Goal: Use online tool/utility: Utilize a website feature to perform a specific function

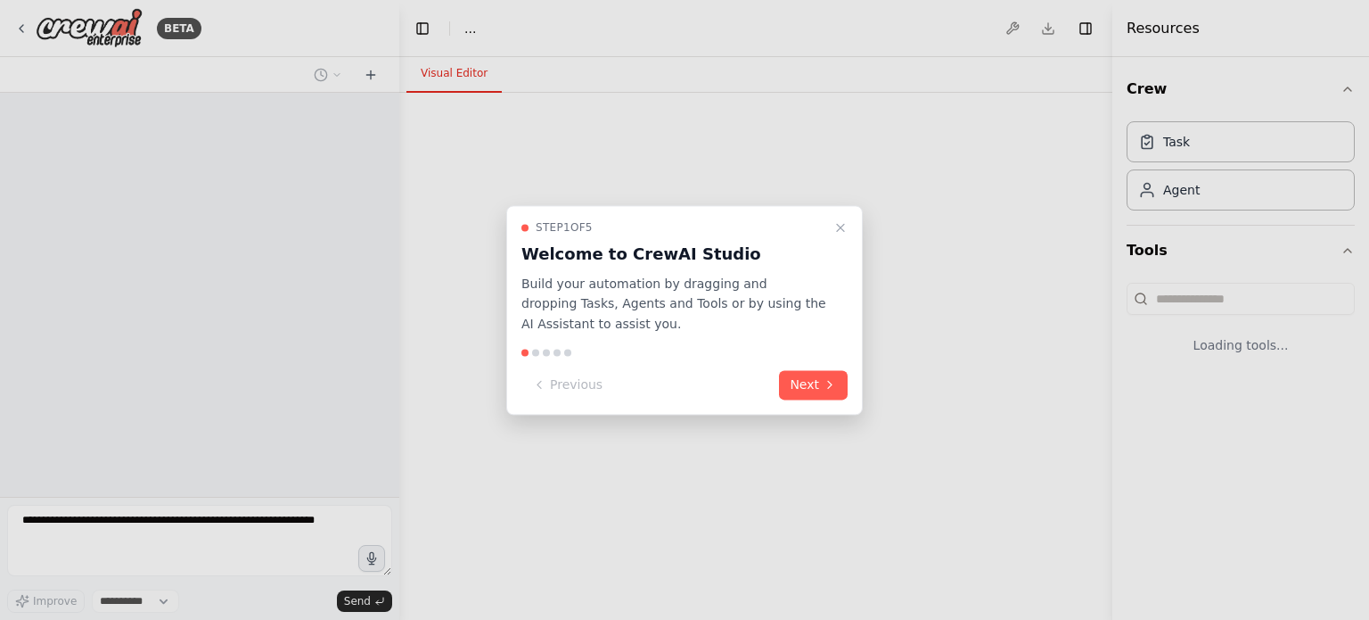
select select "****"
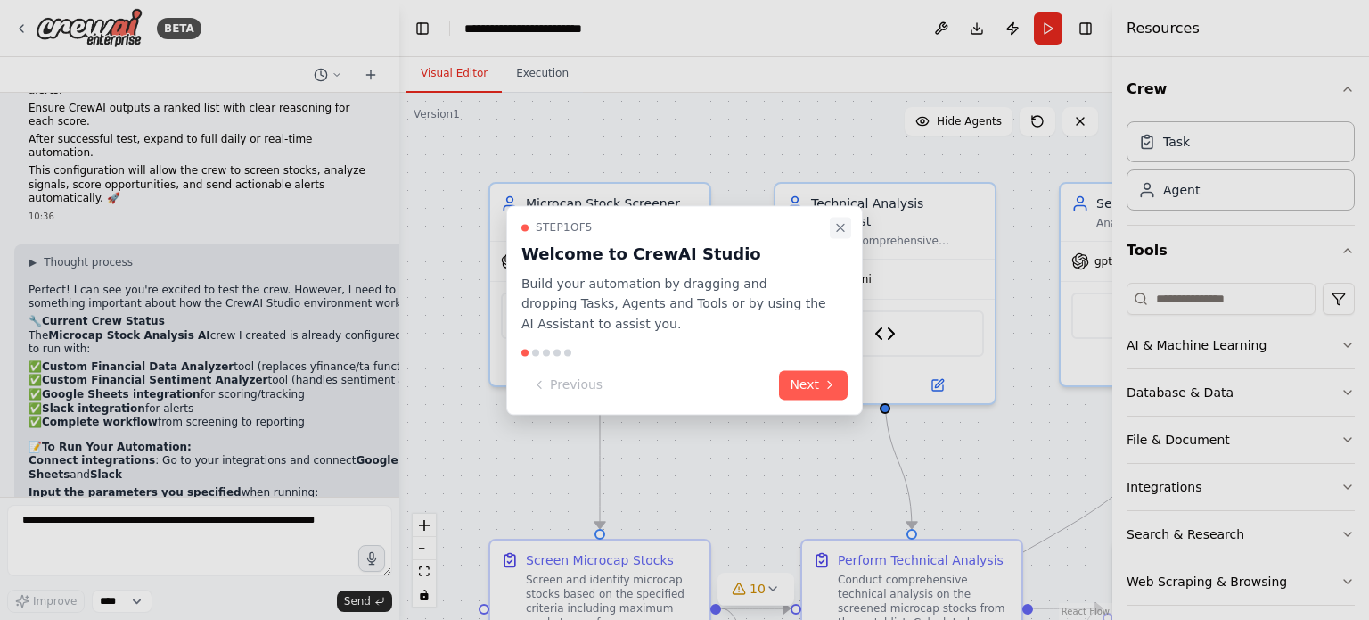
click at [841, 226] on icon "Close walkthrough" at bounding box center [841, 227] width 14 height 14
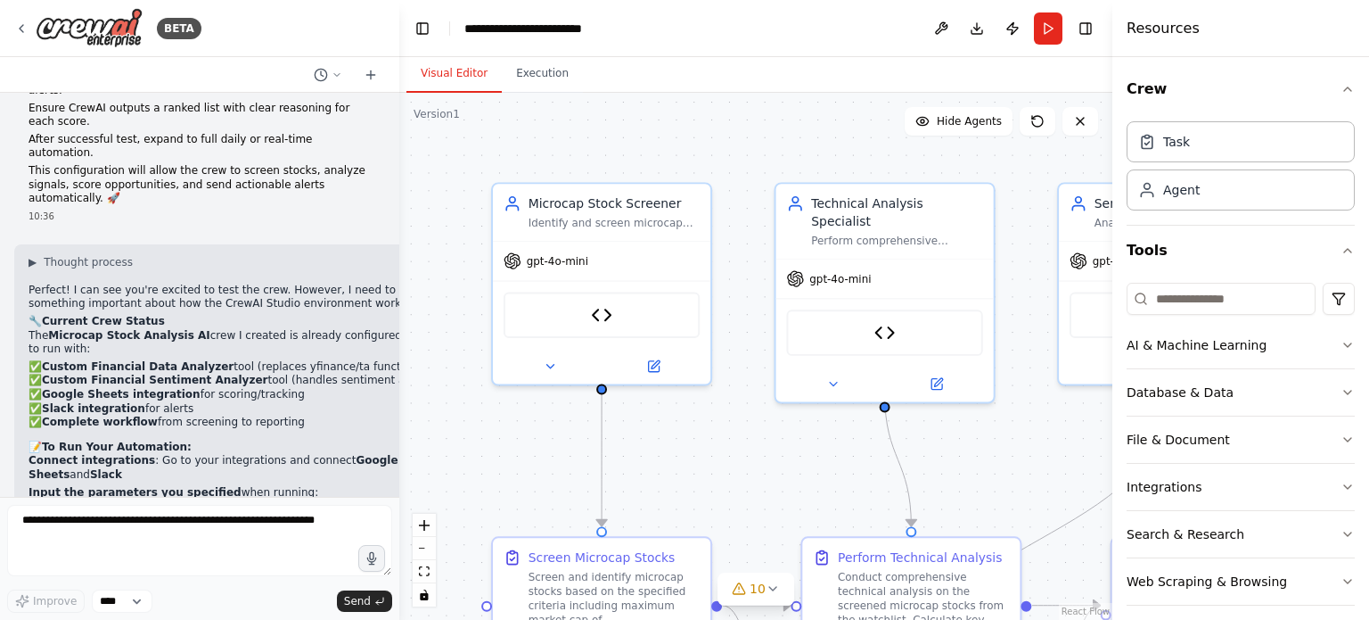
scroll to position [8095, 0]
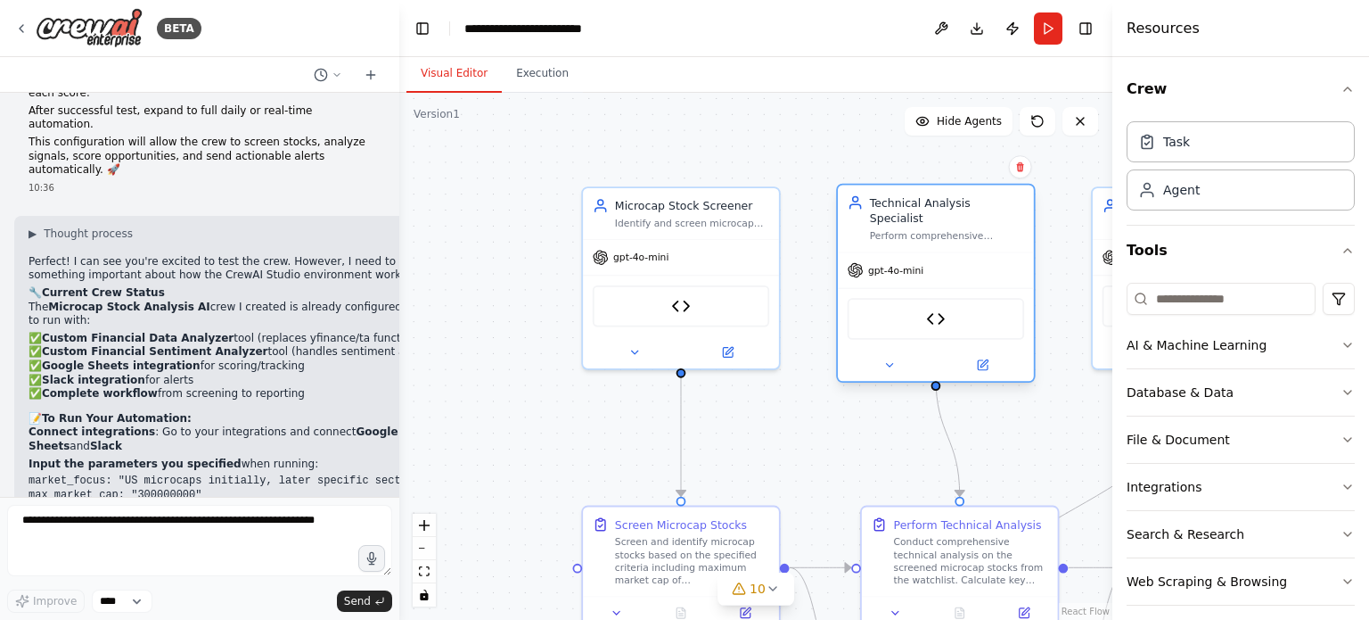
drag, startPoint x: 841, startPoint y: 226, endPoint x: 888, endPoint y: 227, distance: 47.3
click at [888, 227] on div "Technical Analysis Specialist Perform comprehensive technical analysis on micro…" at bounding box center [936, 218] width 196 height 67
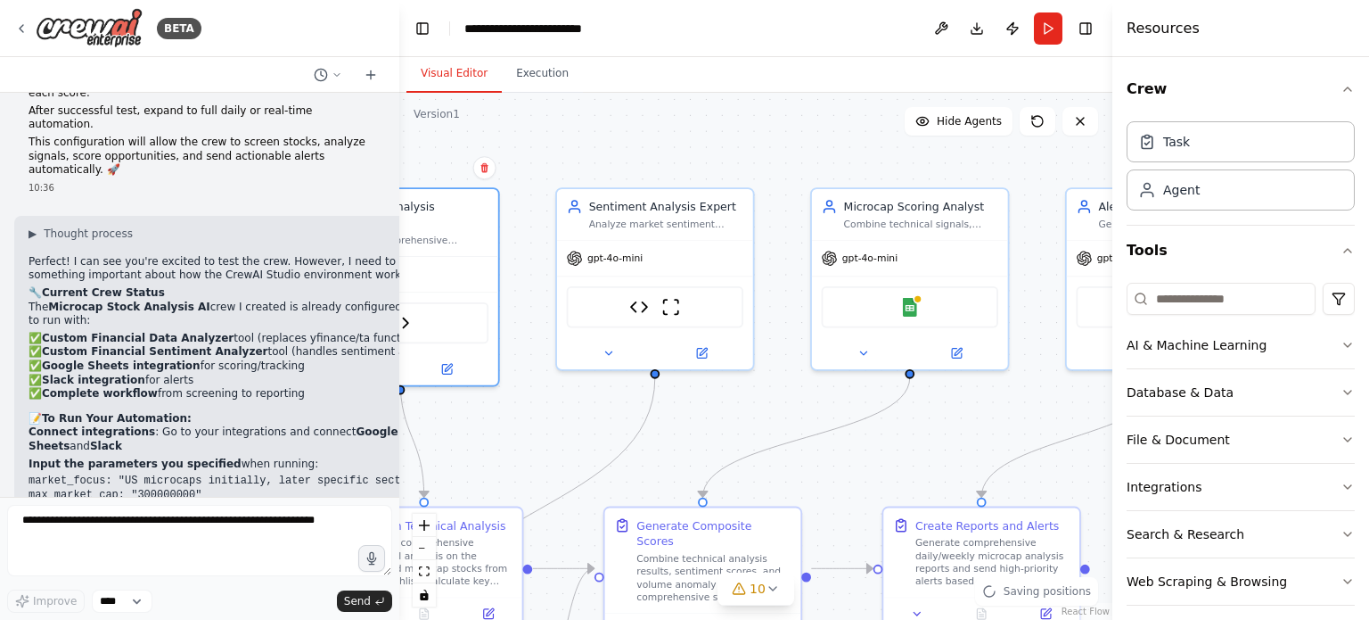
drag, startPoint x: 860, startPoint y: 170, endPoint x: 325, endPoint y: 171, distance: 535.8
click at [325, 171] on div "BETA Create a crew that helps organize your personal projects, sets reminders f…" at bounding box center [684, 310] width 1369 height 620
click at [900, 301] on img at bounding box center [909, 303] width 19 height 19
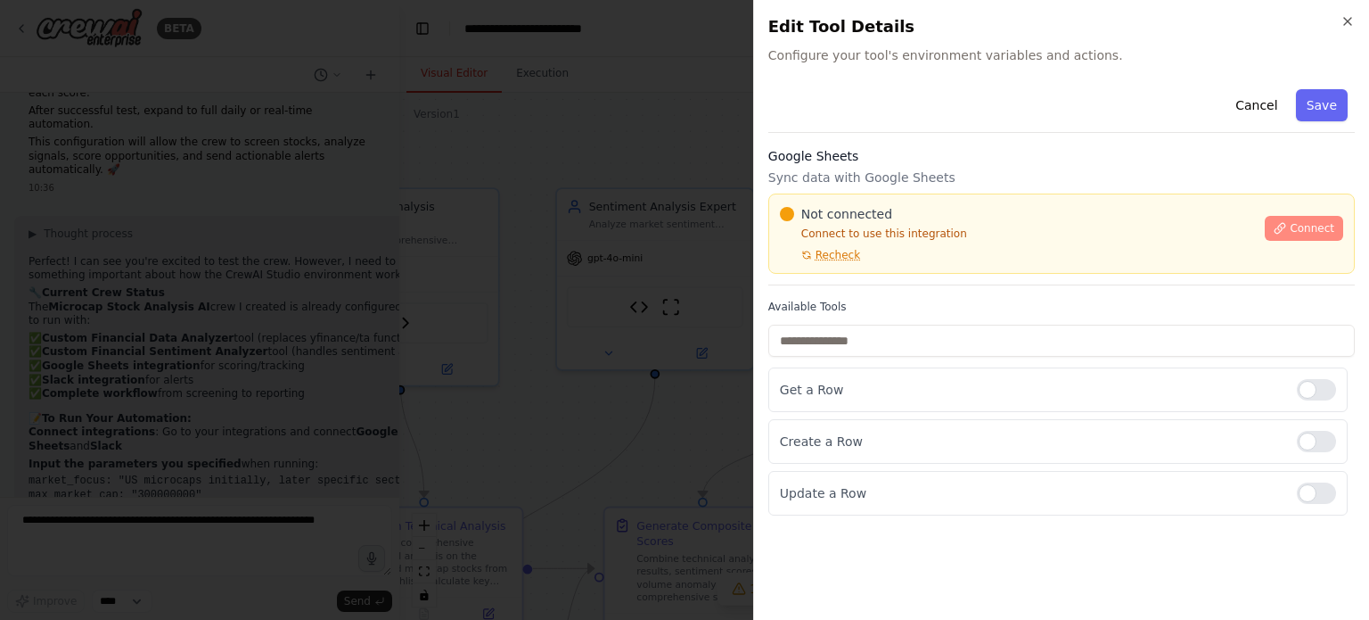
click at [1327, 223] on span "Connect" at bounding box center [1312, 228] width 45 height 14
